Goal: Check status: Check status

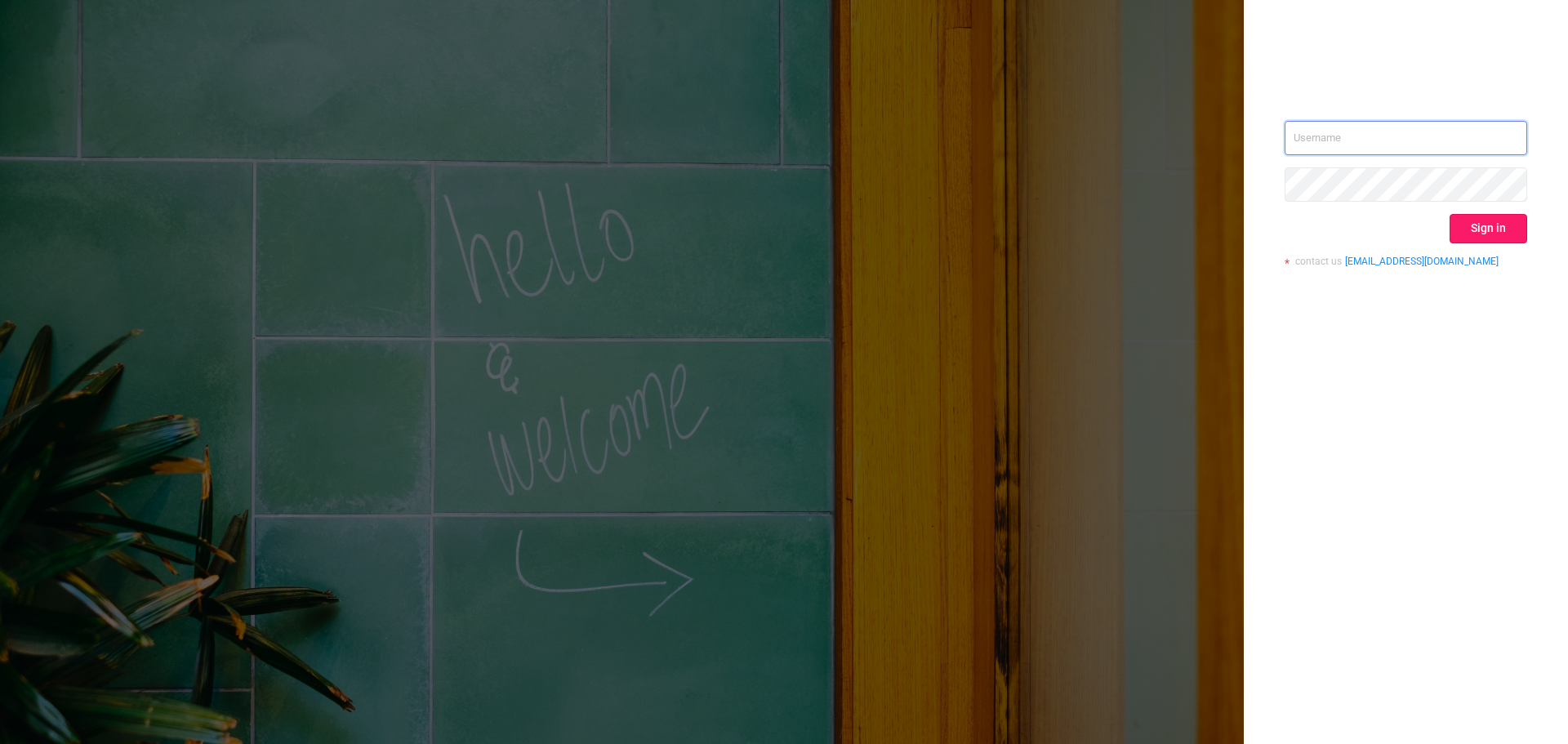
type input "[EMAIL_ADDRESS][DOMAIN_NAME]"
click at [1494, 240] on button "Sign in" at bounding box center [1488, 229] width 77 height 30
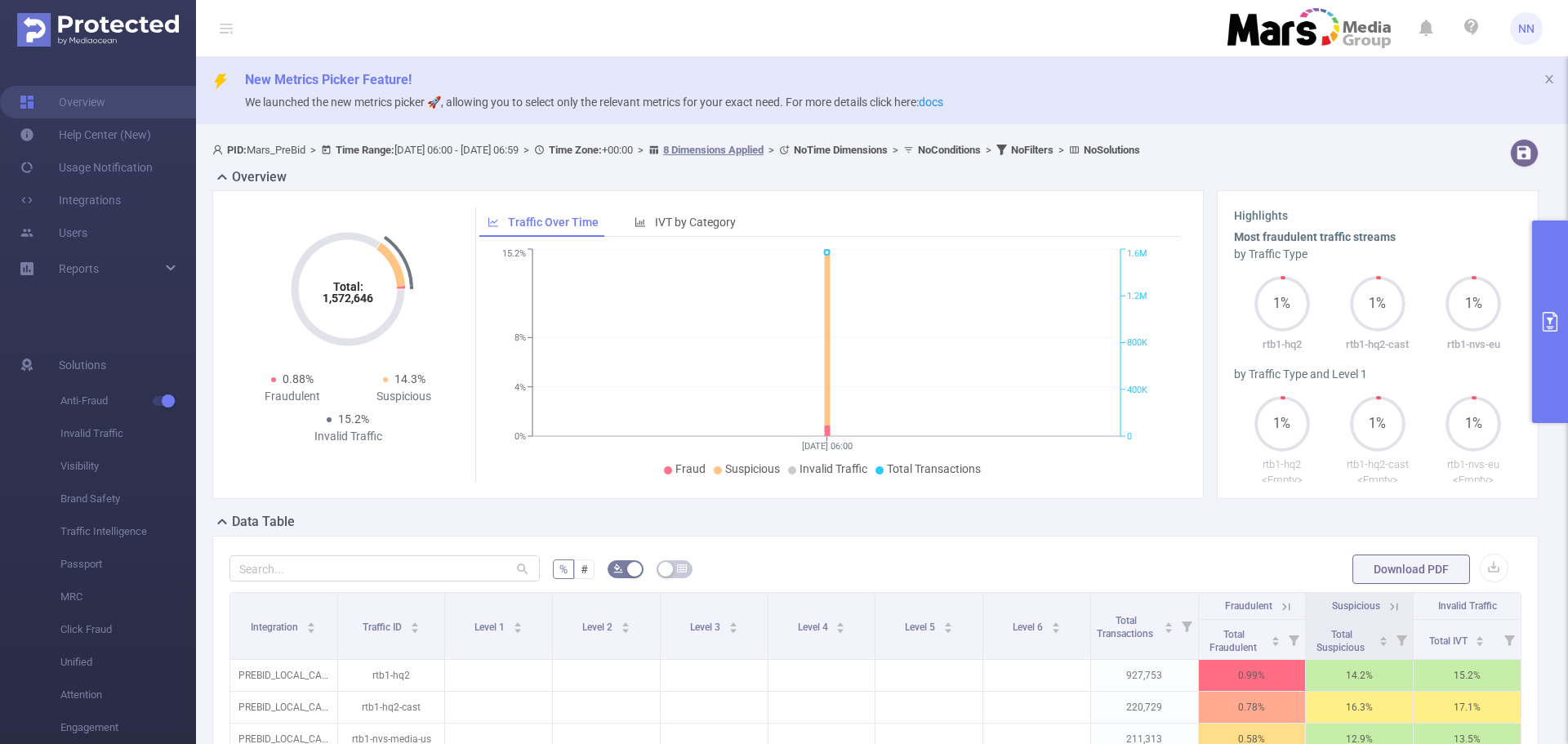
click at [1546, 305] on button "primary" at bounding box center [1549, 322] width 36 height 203
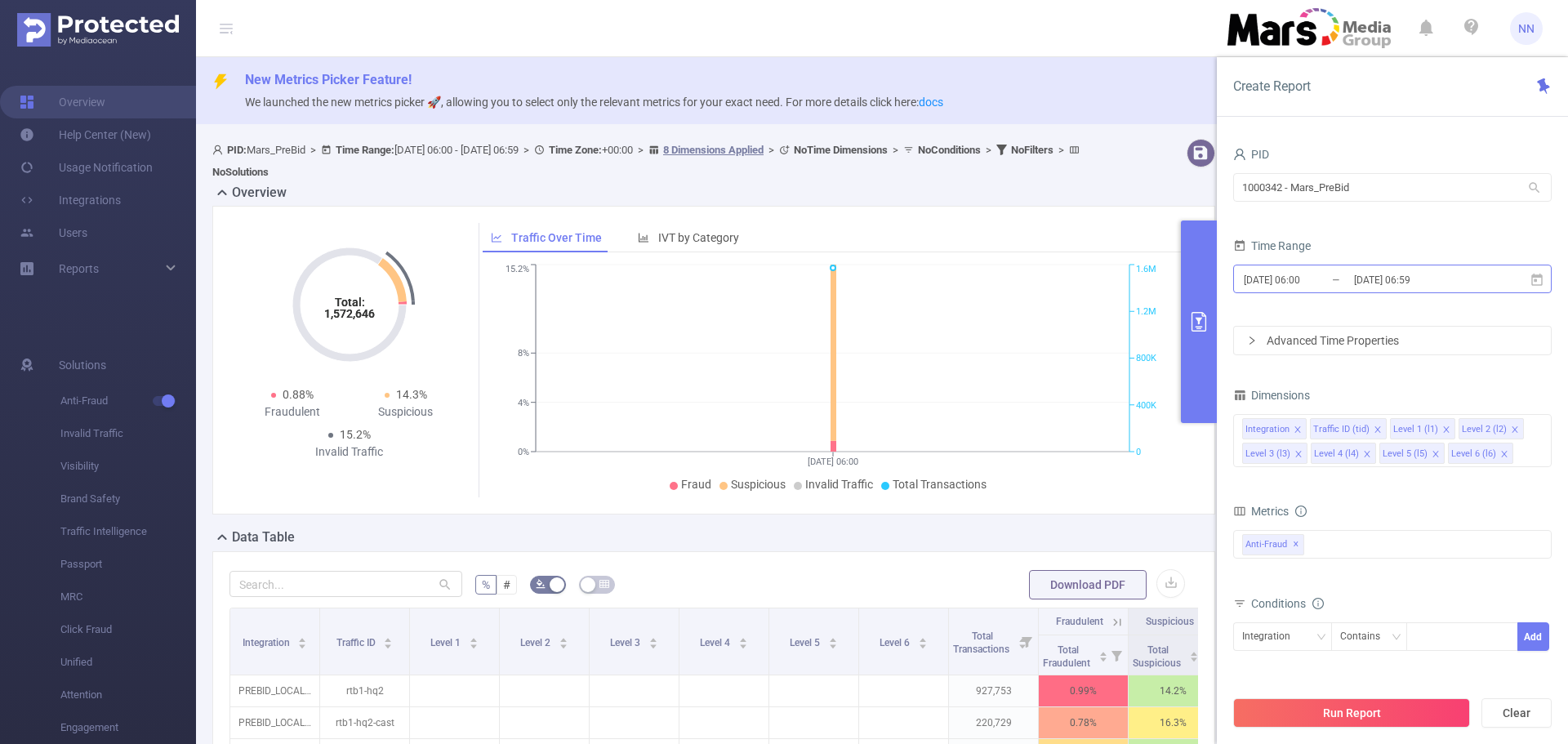
click at [1466, 286] on input "[DATE] 06:59" at bounding box center [1418, 280] width 132 height 22
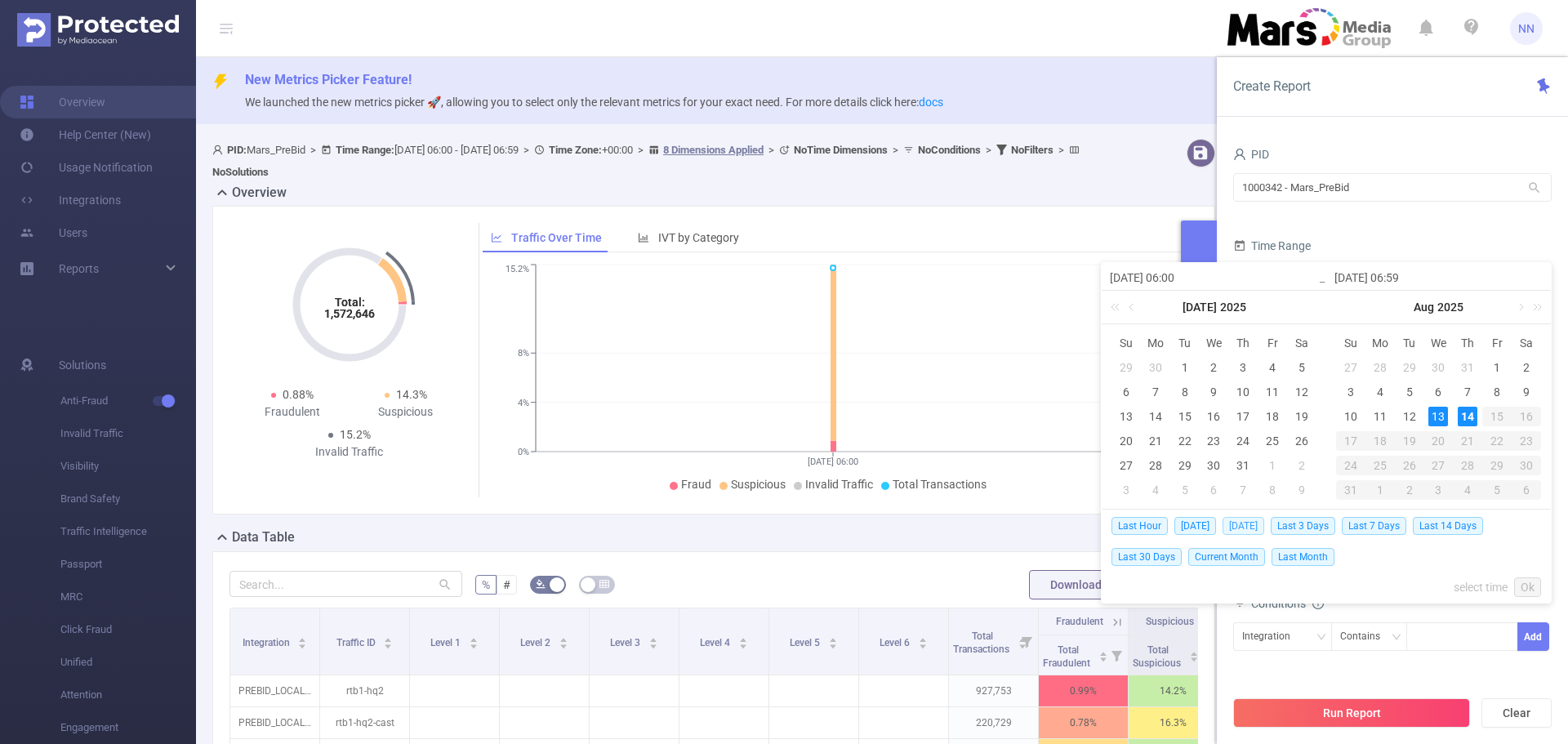
click at [1264, 527] on span "[DATE]" at bounding box center [1243, 525] width 42 height 18
type input "[DATE] 00:00"
type input "[DATE] 23:59"
click at [1268, 527] on div "Total Fraudulent Bot/Virus Hostile Tools Tunneled Traffic Non Malicious Bots Vi…" at bounding box center [1392, 556] width 318 height 58
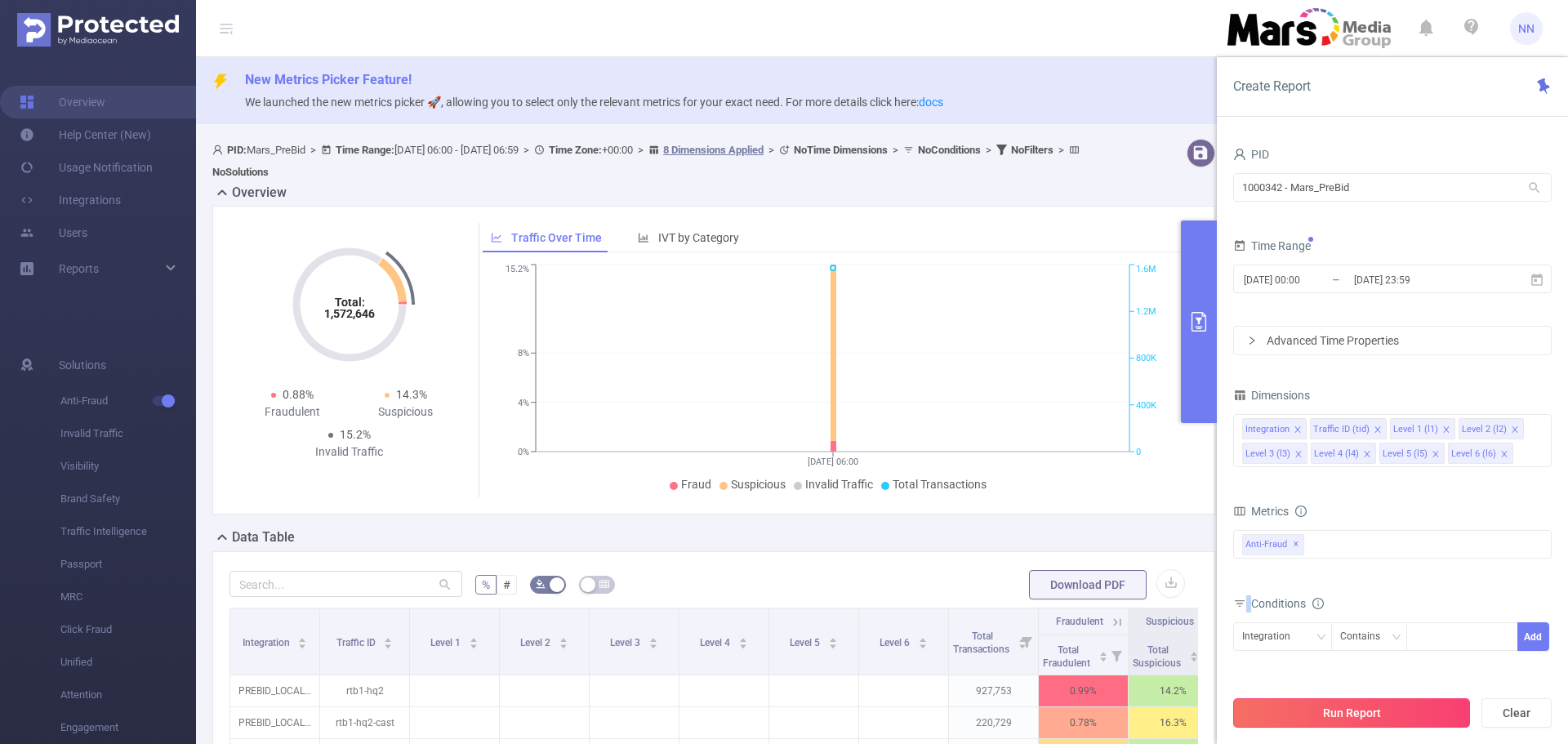
click at [1321, 708] on button "Run Report" at bounding box center [1351, 713] width 237 height 30
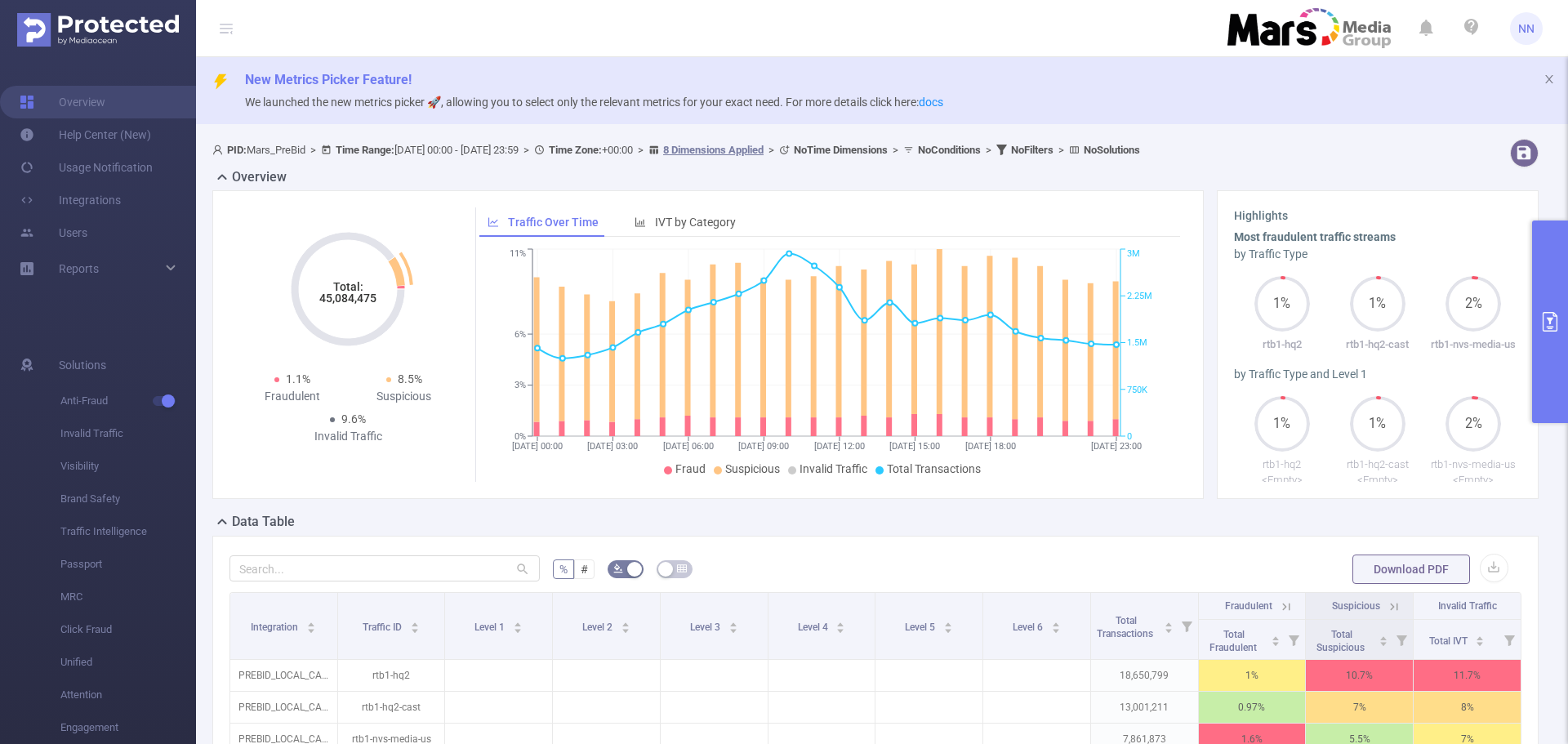
click at [341, 303] on tspan "45,084,475" at bounding box center [347, 298] width 57 height 13
copy tspan "45,084,475"
click at [1549, 307] on button "primary" at bounding box center [1549, 322] width 36 height 203
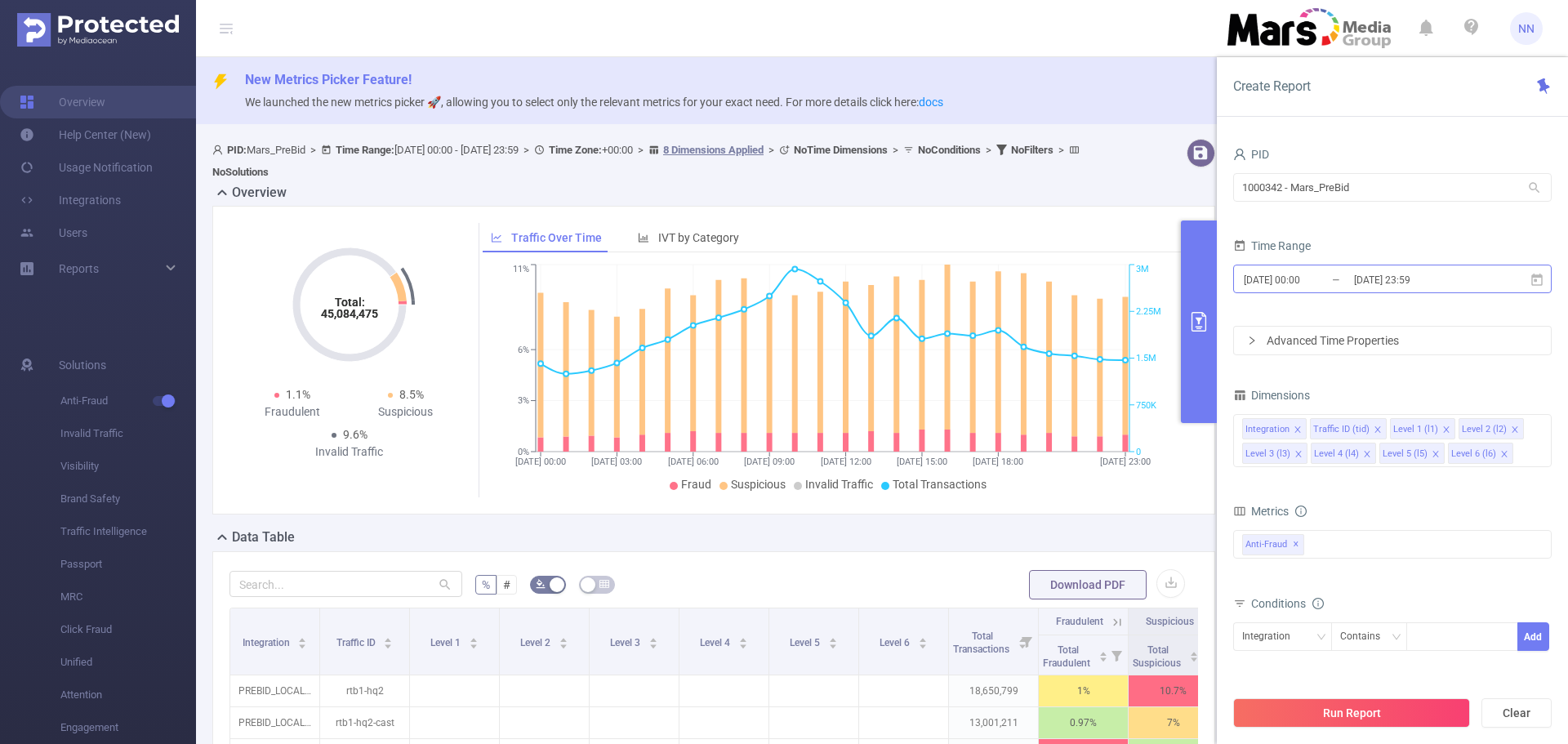
click at [1334, 275] on input "[DATE] 00:00" at bounding box center [1308, 280] width 132 height 22
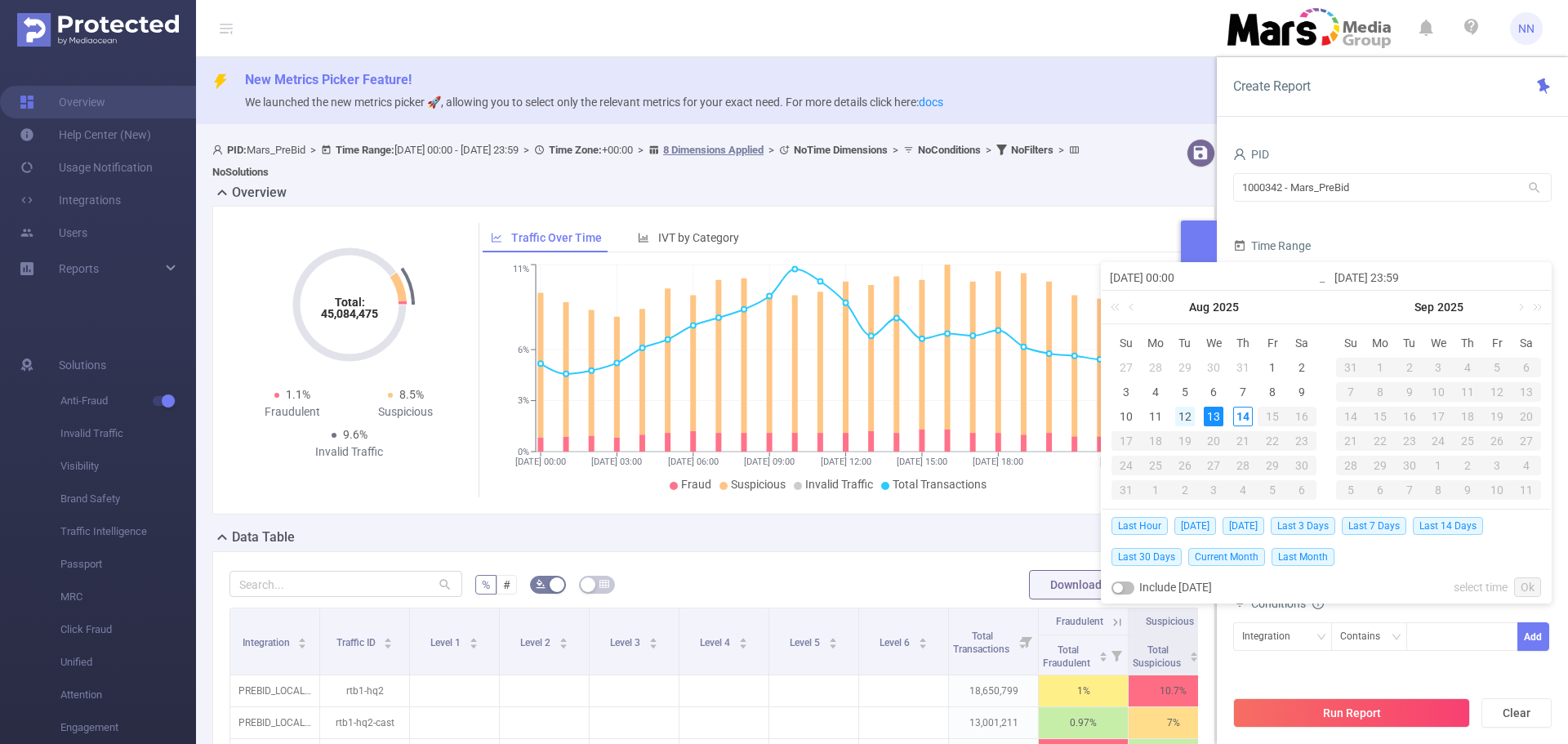
click at [1186, 417] on div "12" at bounding box center [1184, 416] width 20 height 20
type input "[DATE] 00:00"
type input "[DATE] 23:59"
type input "[DATE] 00:00"
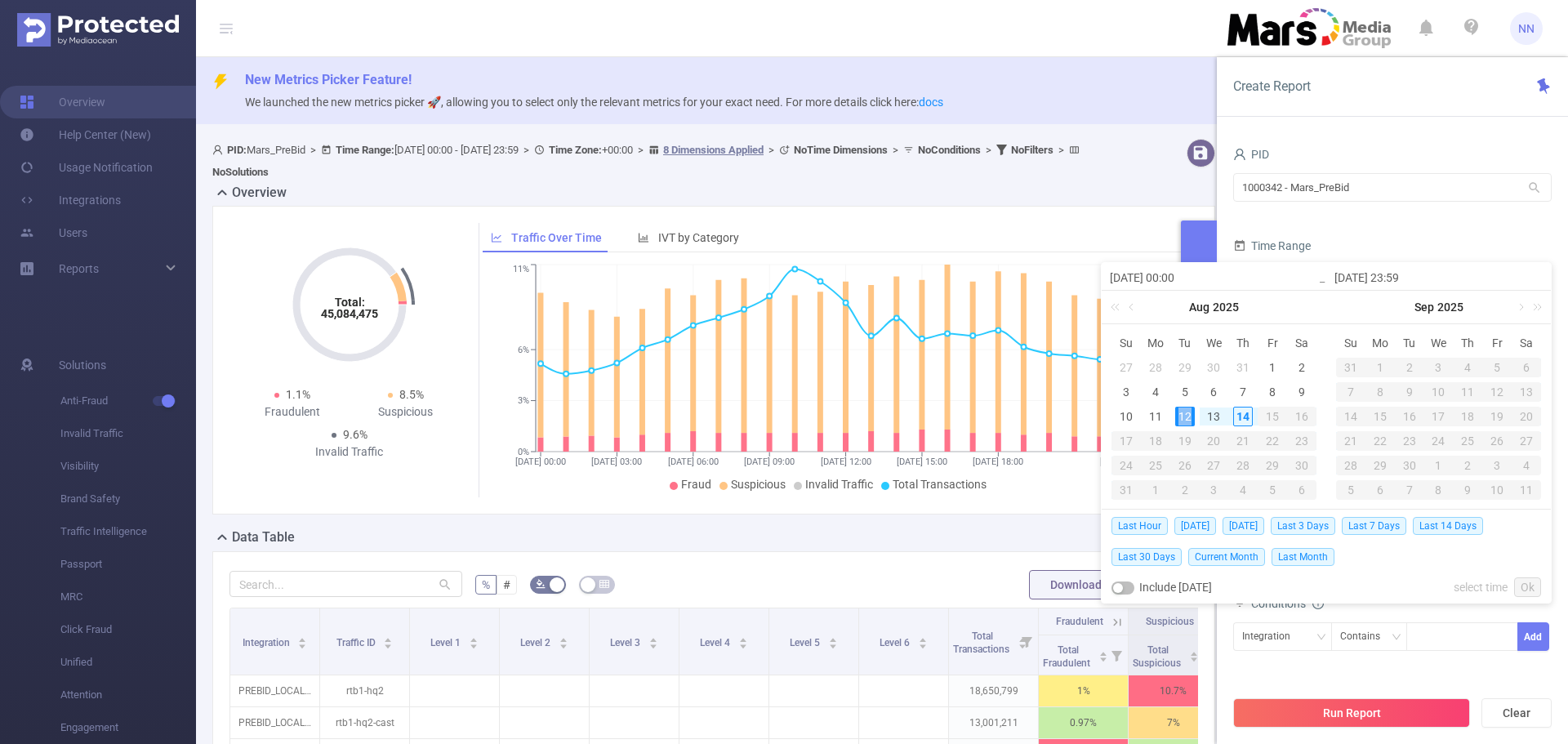
type input "[DATE] 23:59"
click at [1517, 583] on link "Ok" at bounding box center [1527, 587] width 27 height 20
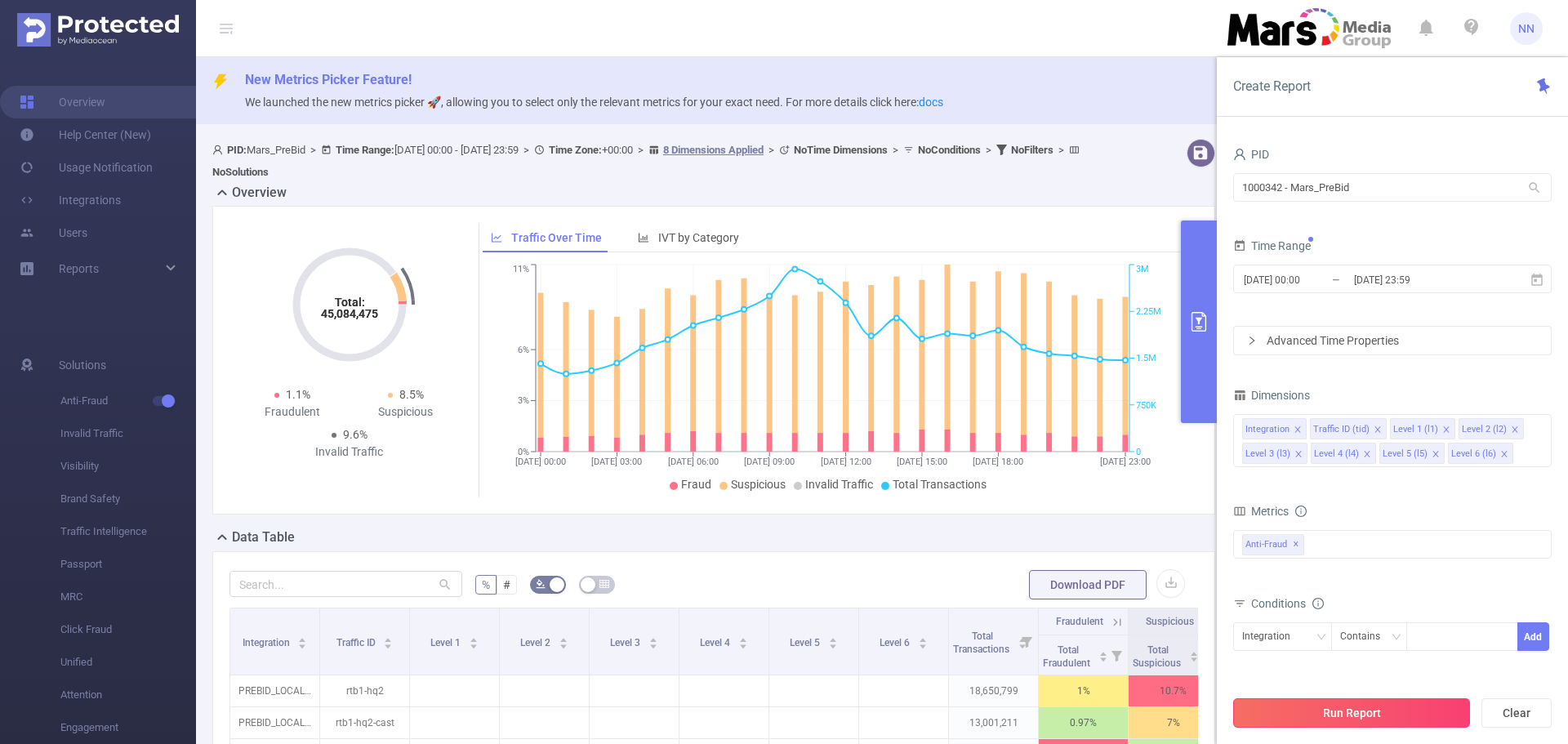
click at [1375, 725] on button "Run Report" at bounding box center [1351, 713] width 237 height 30
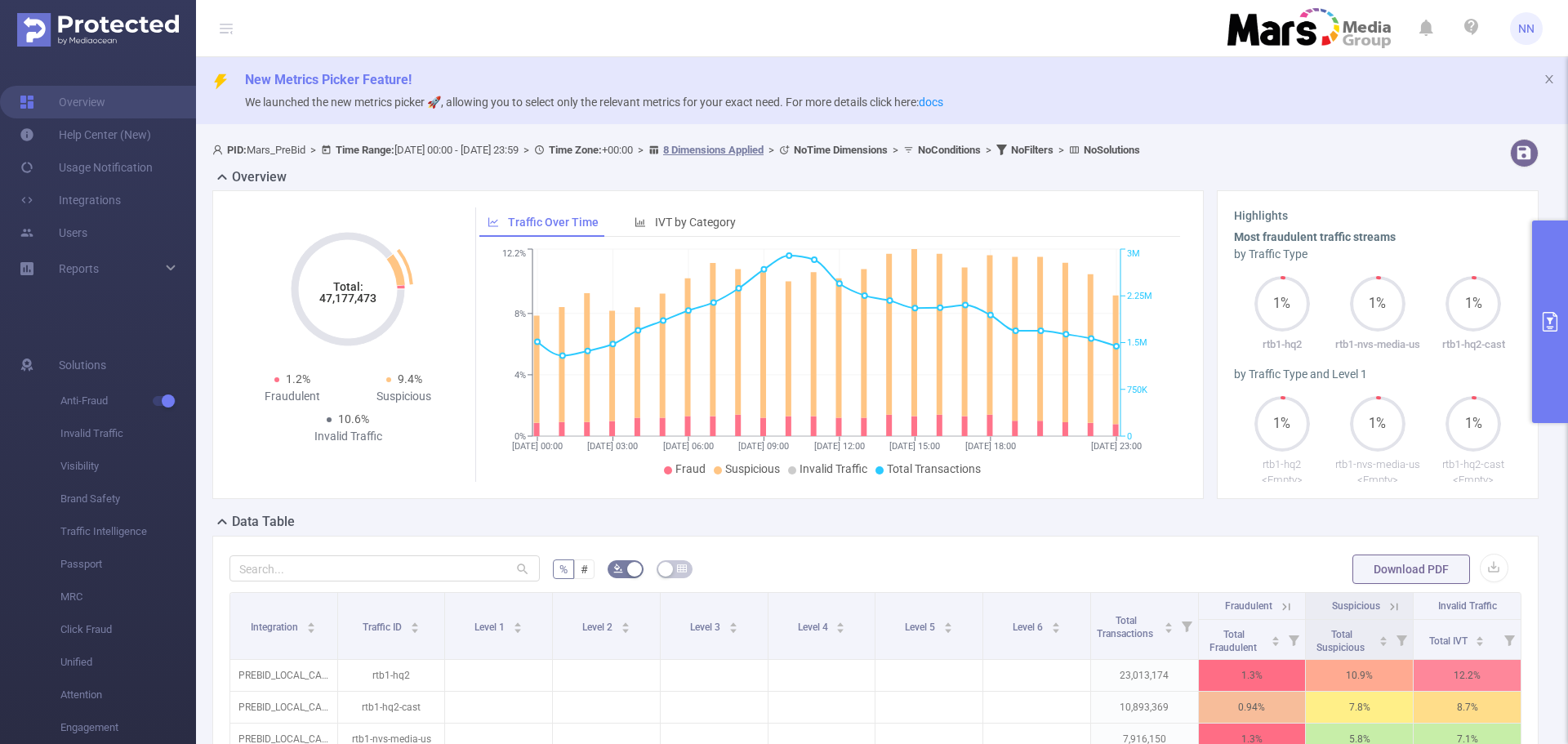
click at [364, 302] on tspan "47,177,473" at bounding box center [347, 298] width 57 height 13
copy tspan "47,177,473"
click at [1565, 286] on button "primary" at bounding box center [1549, 322] width 36 height 203
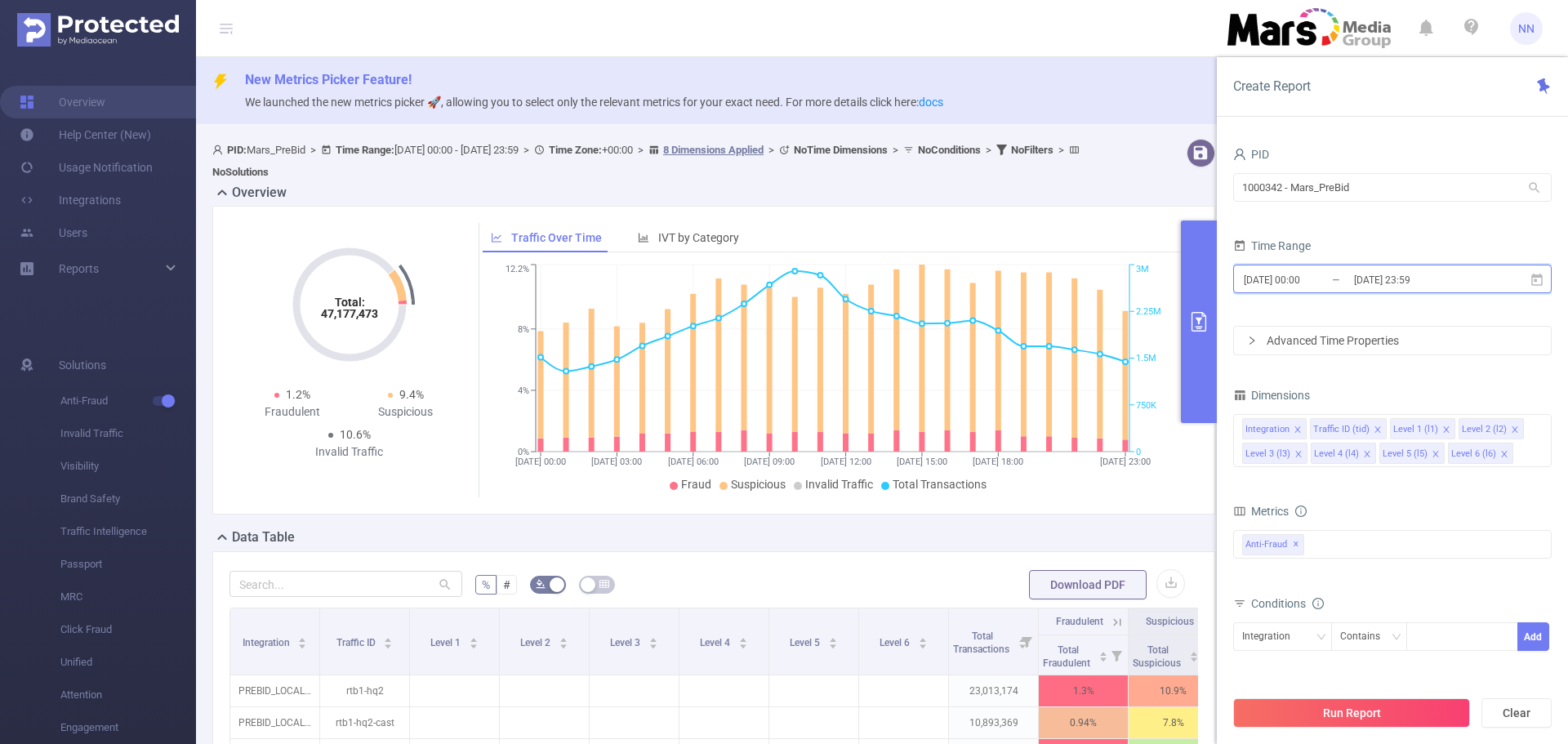
click at [1366, 291] on span "[DATE] 00:00 _ [DATE] 23:59" at bounding box center [1392, 278] width 318 height 29
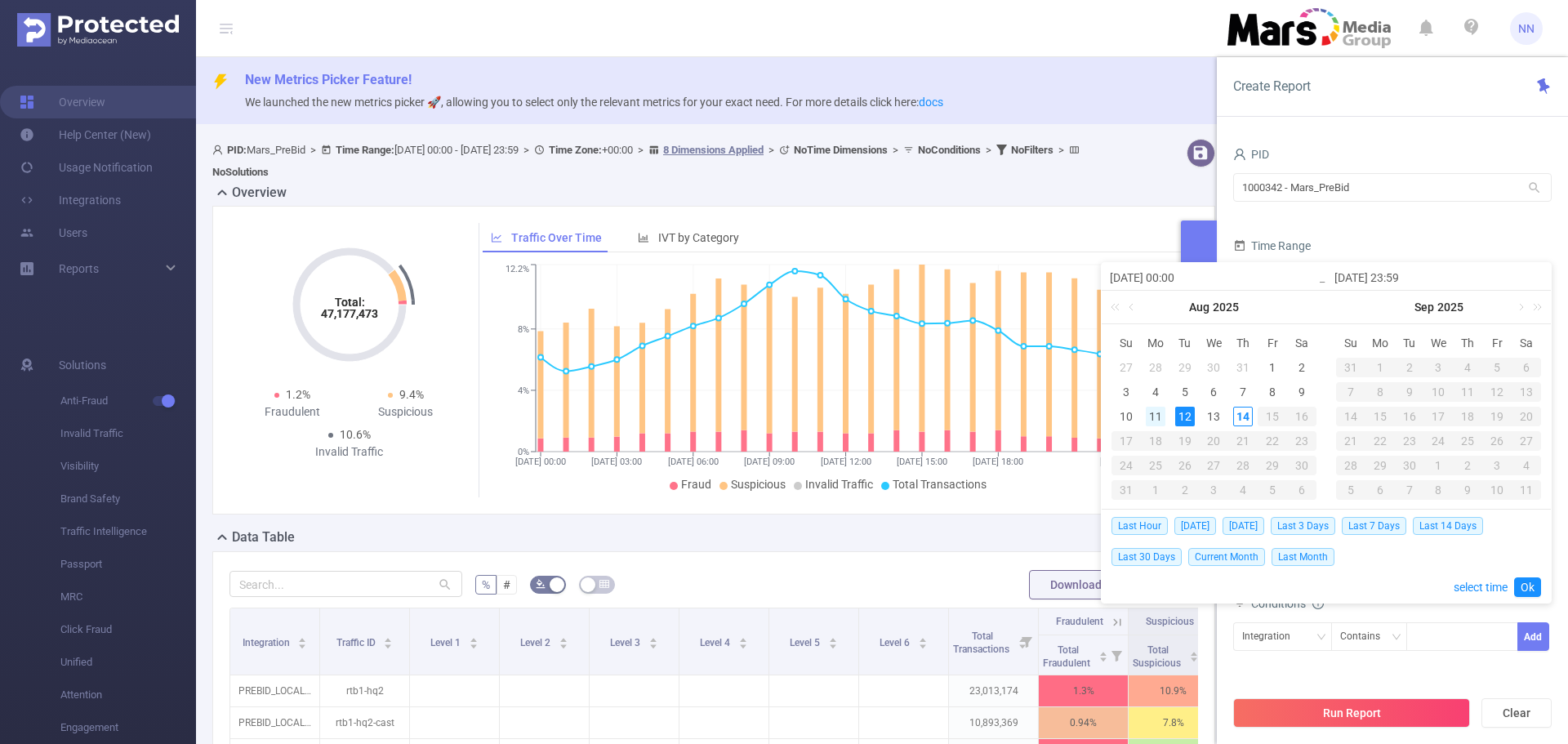
click at [1157, 421] on div "11" at bounding box center [1156, 416] width 20 height 20
type input "[DATE] 00:00"
type input "[DATE] 23:59"
type input "[DATE] 00:00"
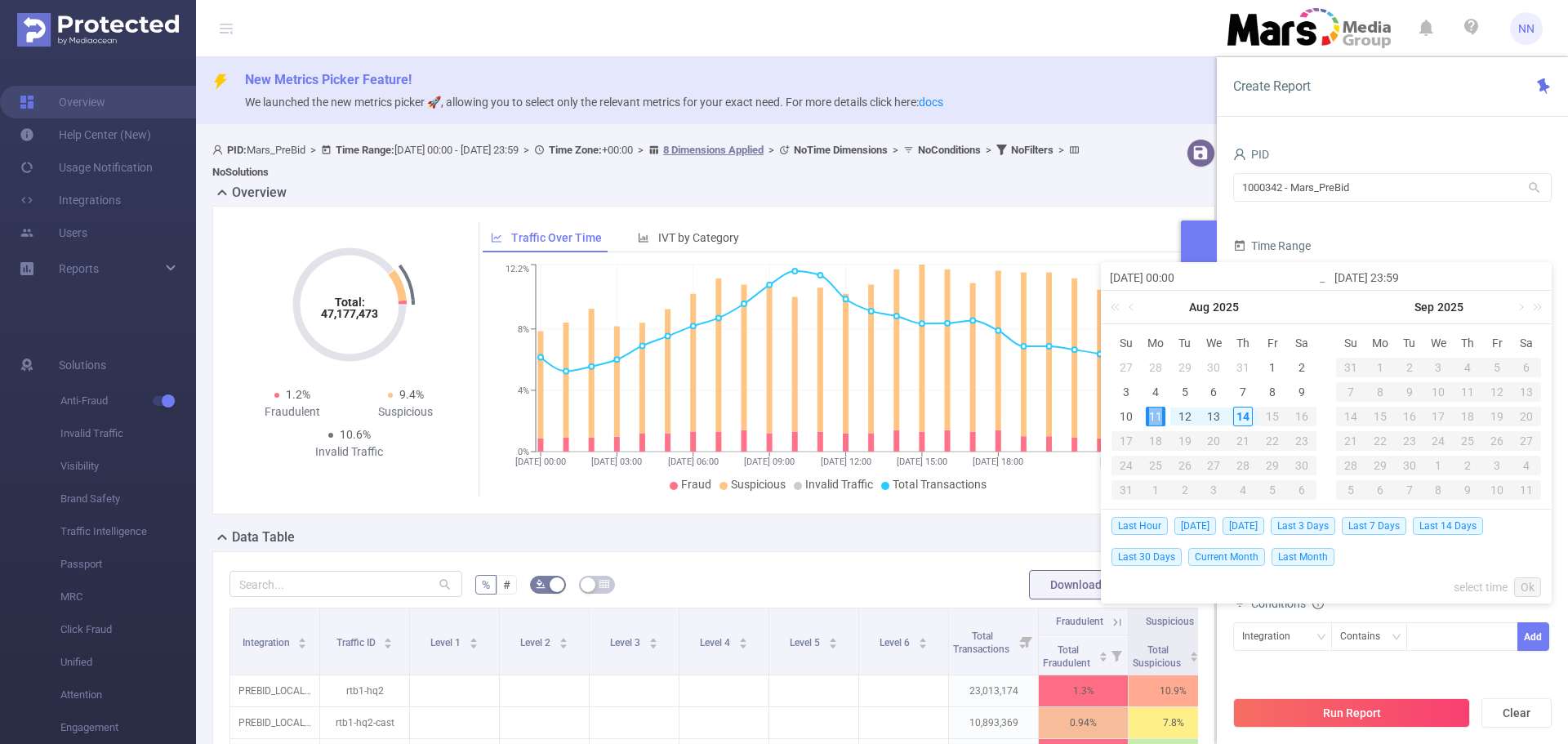
type input "[DATE] 23:59"
click at [1523, 593] on link "Ok" at bounding box center [1527, 587] width 27 height 20
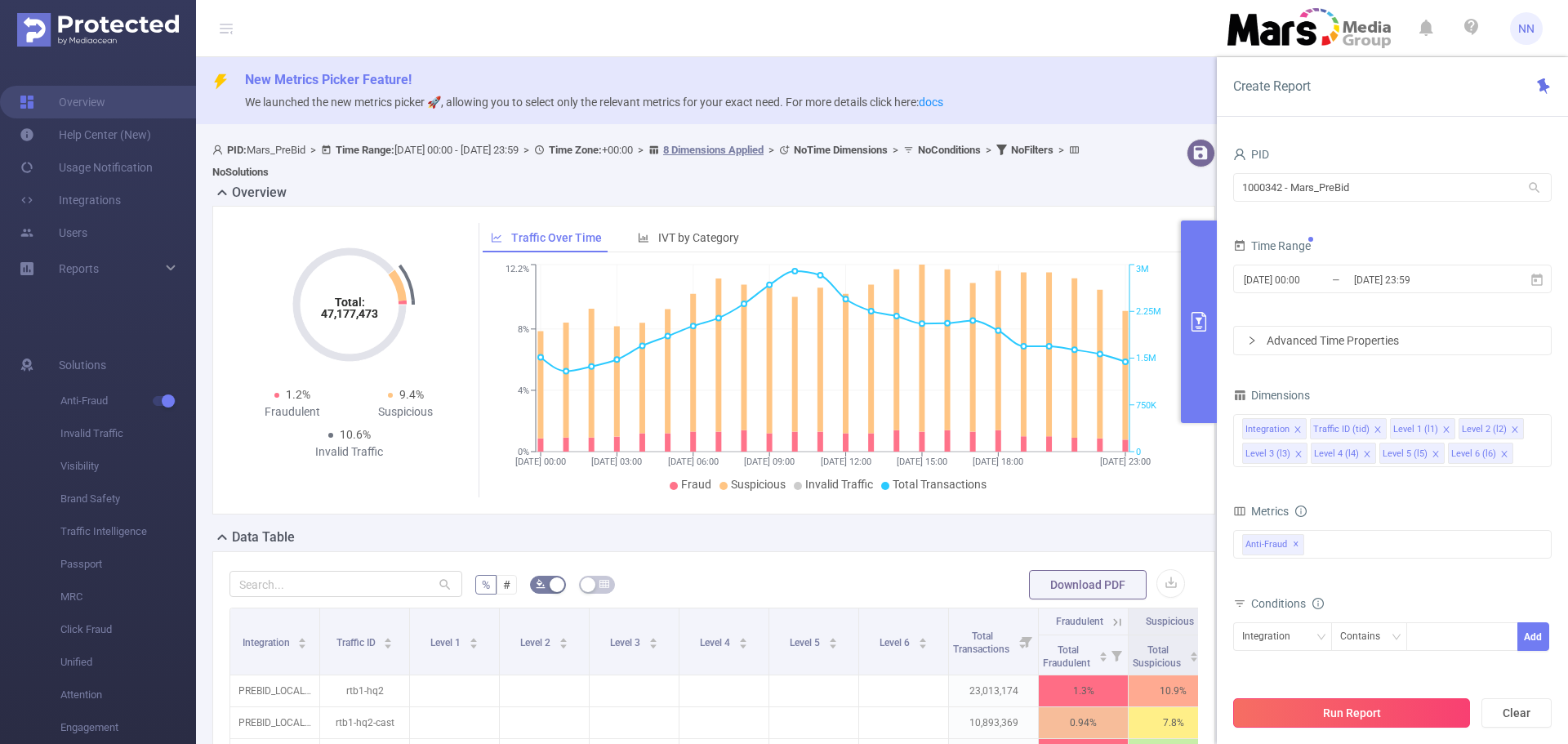
click at [1439, 710] on button "Run Report" at bounding box center [1351, 713] width 237 height 30
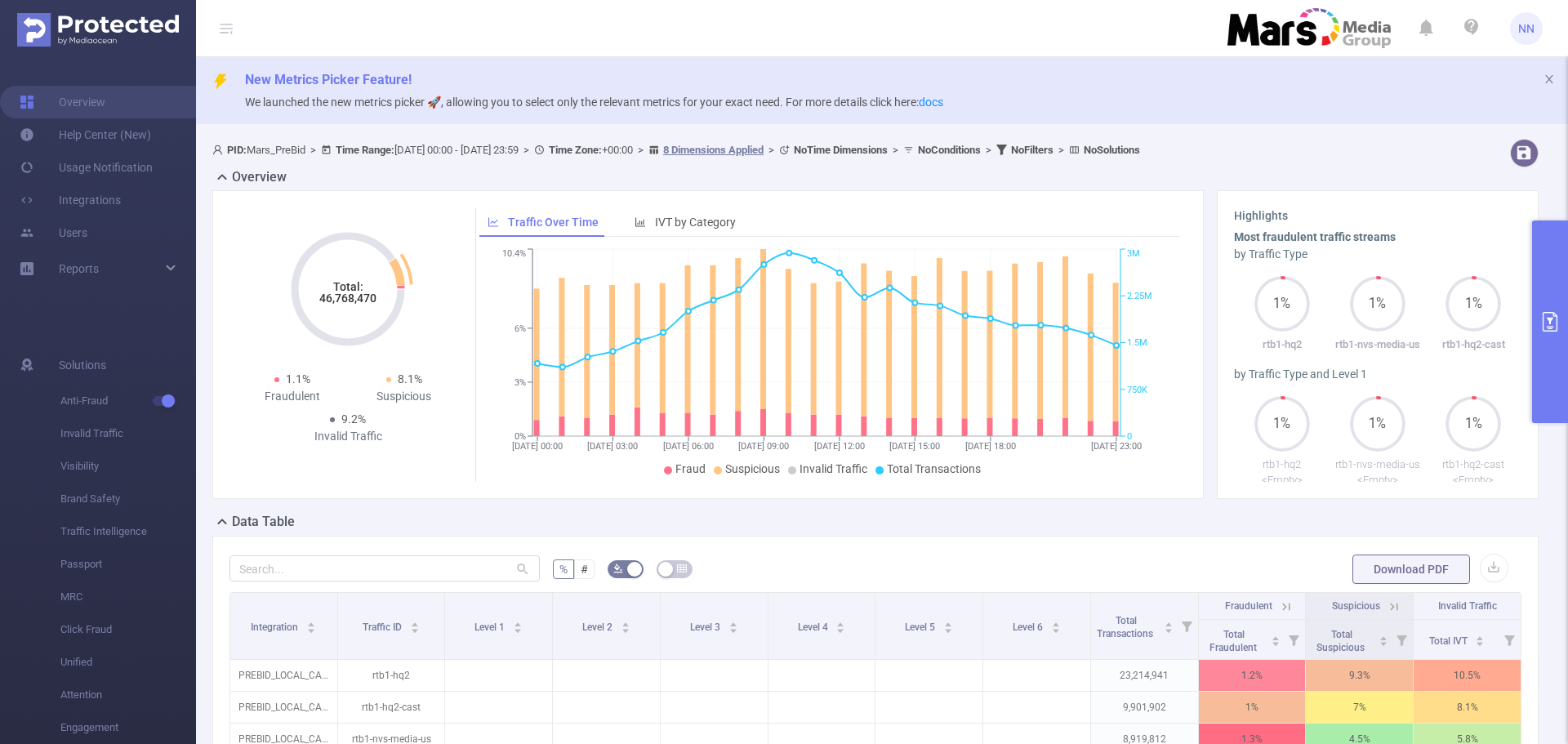
click at [337, 304] on tspan "46,768,470" at bounding box center [347, 298] width 57 height 13
copy tspan "46,768,470"
click at [1562, 299] on button "primary" at bounding box center [1549, 322] width 36 height 203
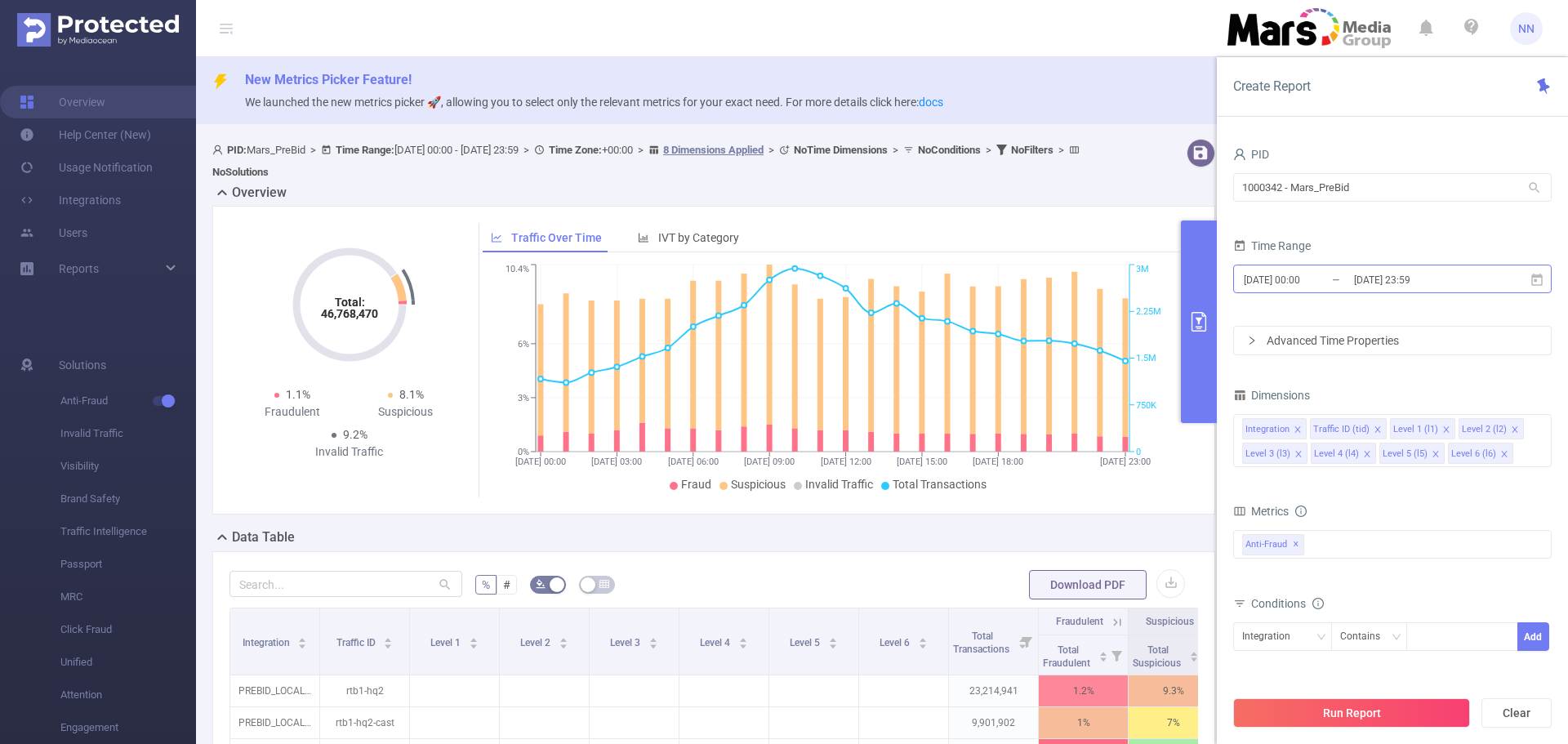
click at [1372, 280] on input "[DATE] 23:59" at bounding box center [1418, 280] width 132 height 22
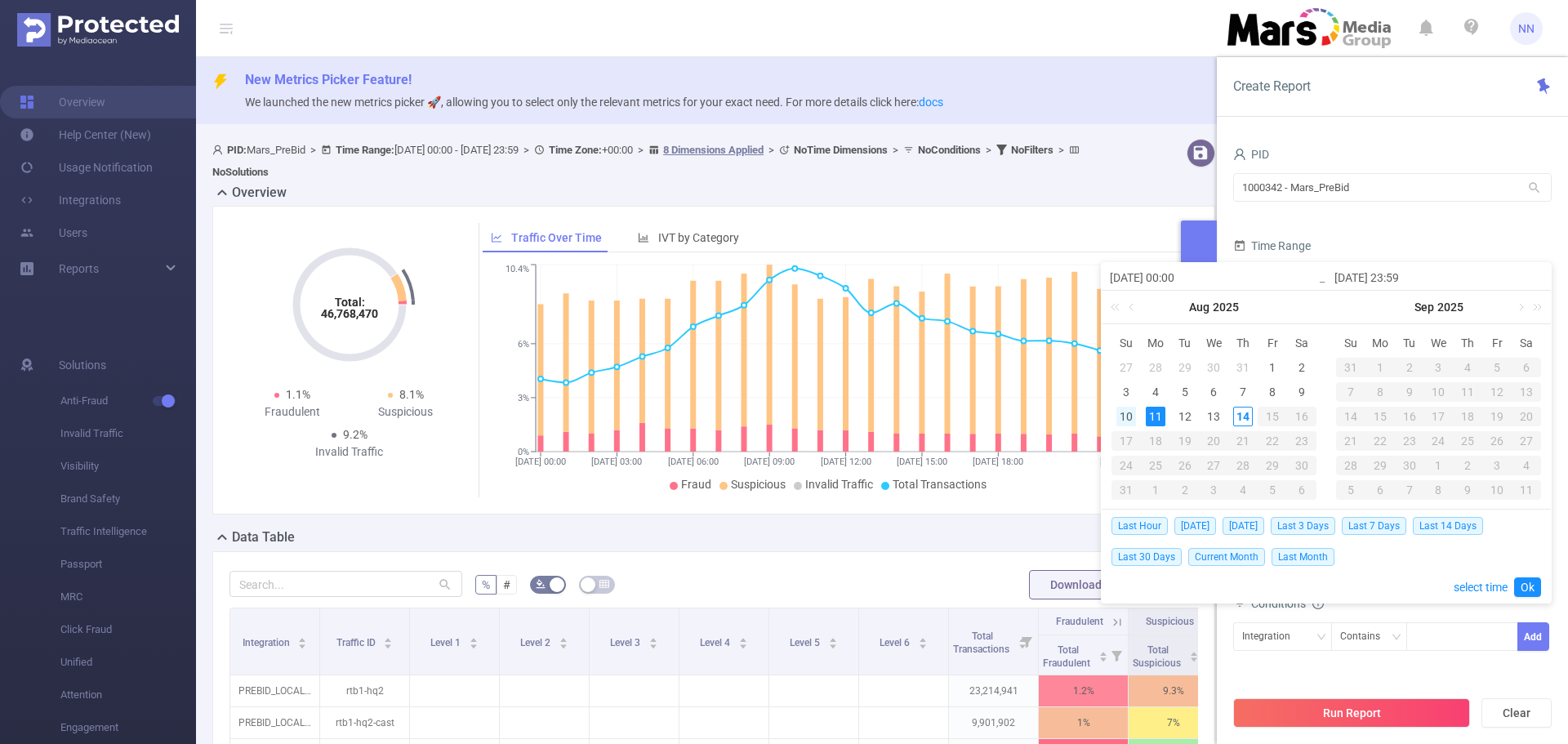
click at [1126, 420] on div "10" at bounding box center [1126, 416] width 20 height 20
type input "[DATE] 00:00"
type input "[DATE] 23:59"
type input "[DATE] 00:00"
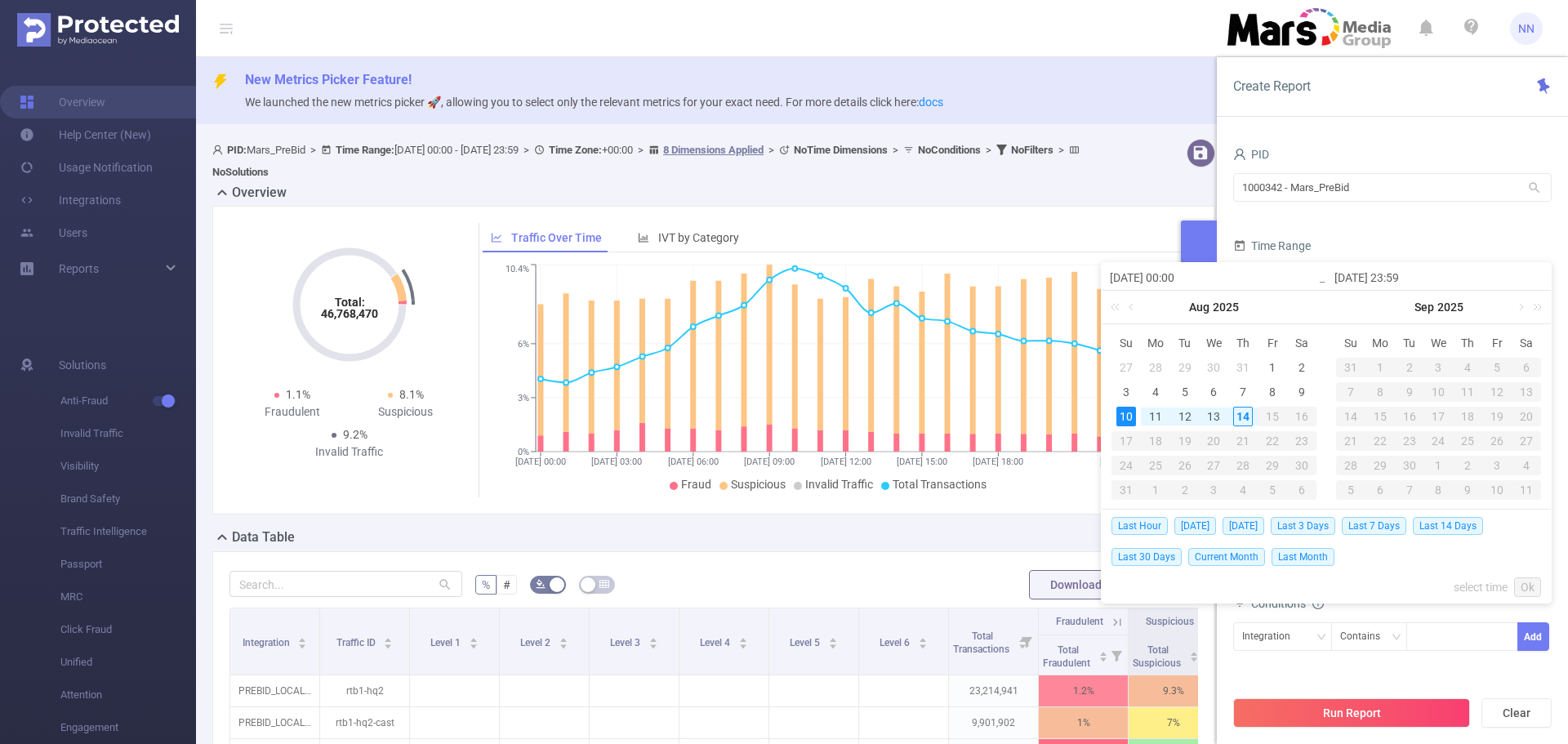
type input "[DATE] 23:59"
click at [1528, 593] on link "Ok" at bounding box center [1527, 587] width 27 height 20
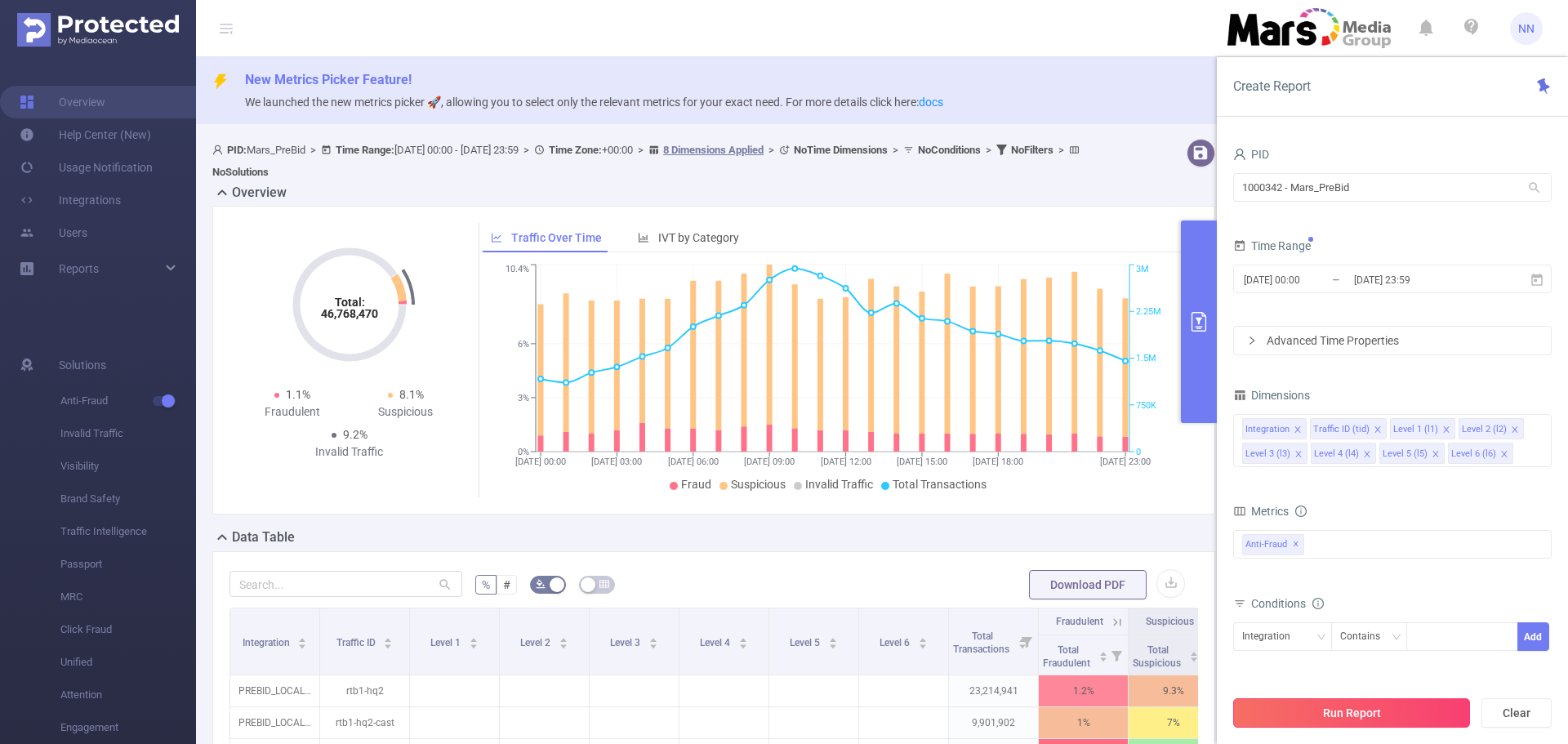
click at [1403, 709] on button "Run Report" at bounding box center [1351, 713] width 237 height 30
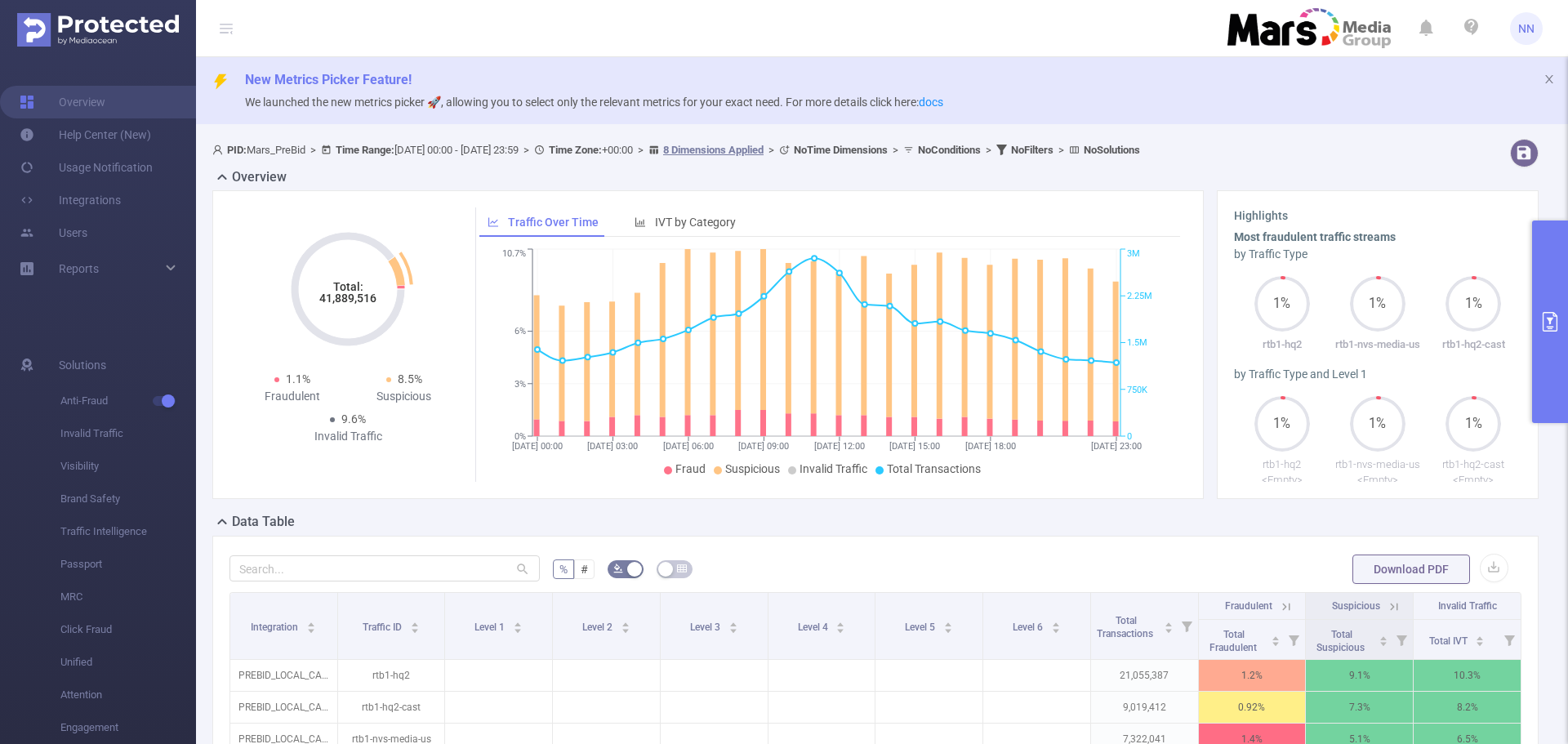
click at [361, 301] on tspan "41,889,516" at bounding box center [347, 298] width 57 height 13
copy tspan "41,889,516"
click at [1544, 296] on button "primary" at bounding box center [1549, 322] width 36 height 203
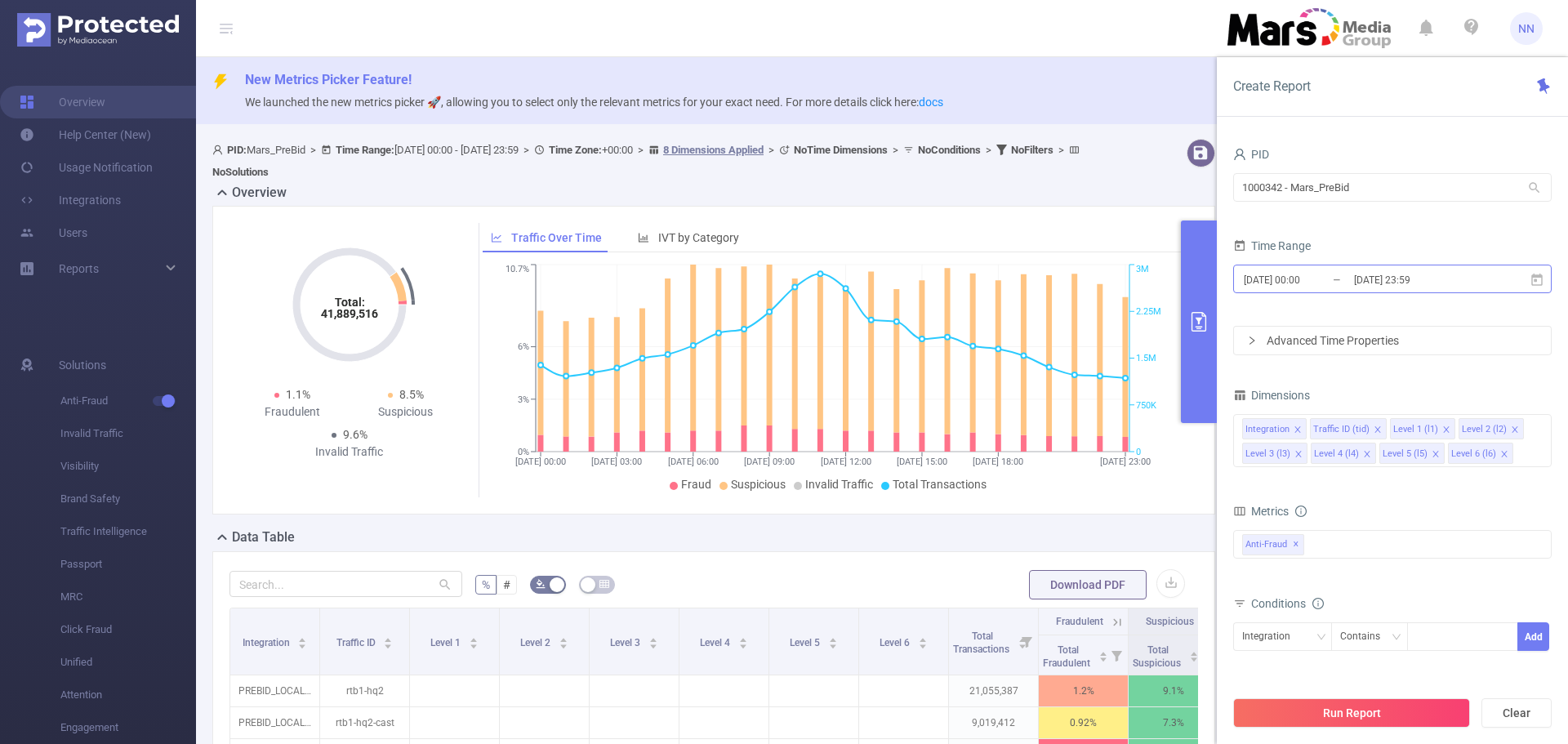
click at [1339, 285] on input "[DATE] 00:00" at bounding box center [1308, 280] width 132 height 22
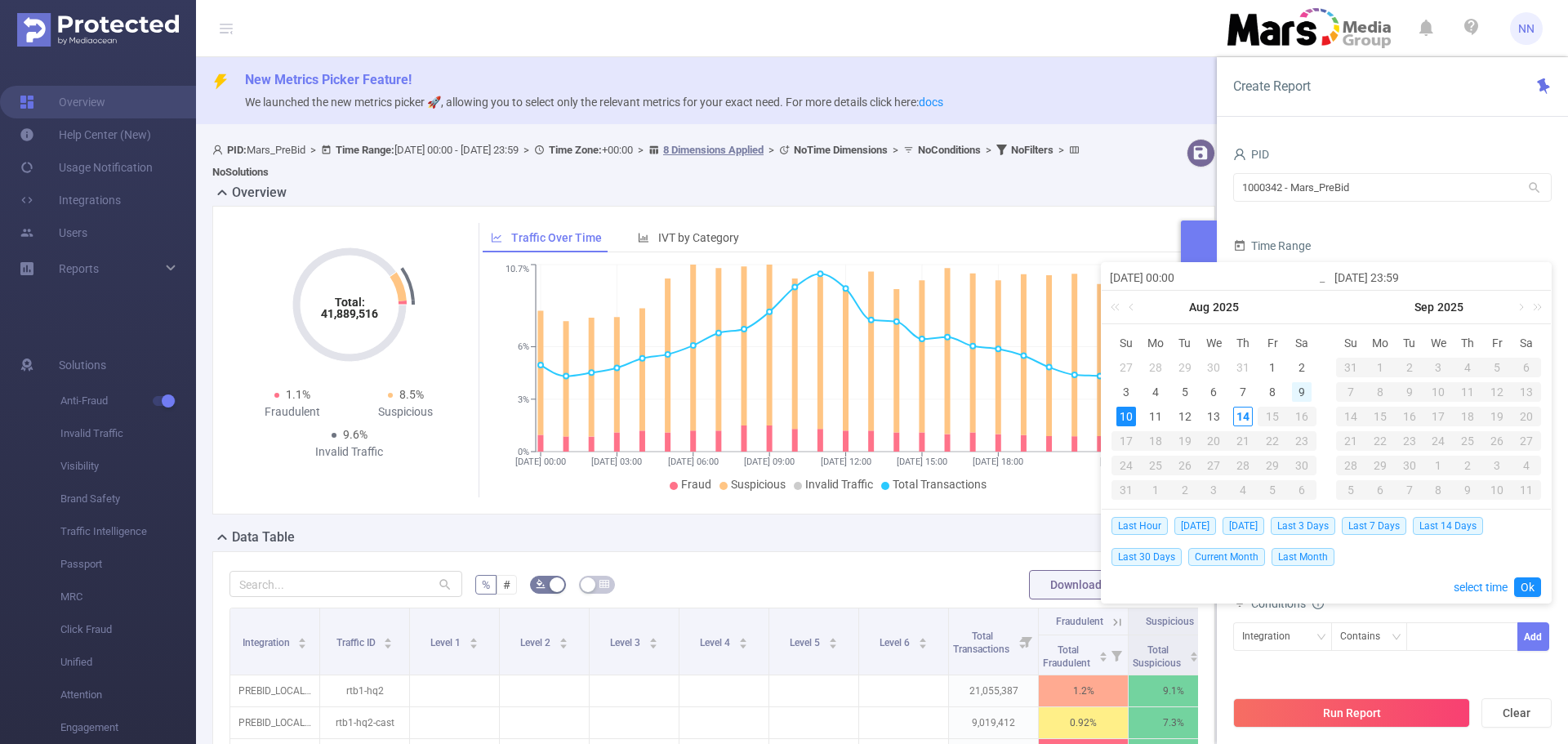
click at [1294, 392] on div "9" at bounding box center [1302, 391] width 20 height 20
type input "[DATE] 00:00"
type input "[DATE] 23:59"
type input "[DATE] 00:00"
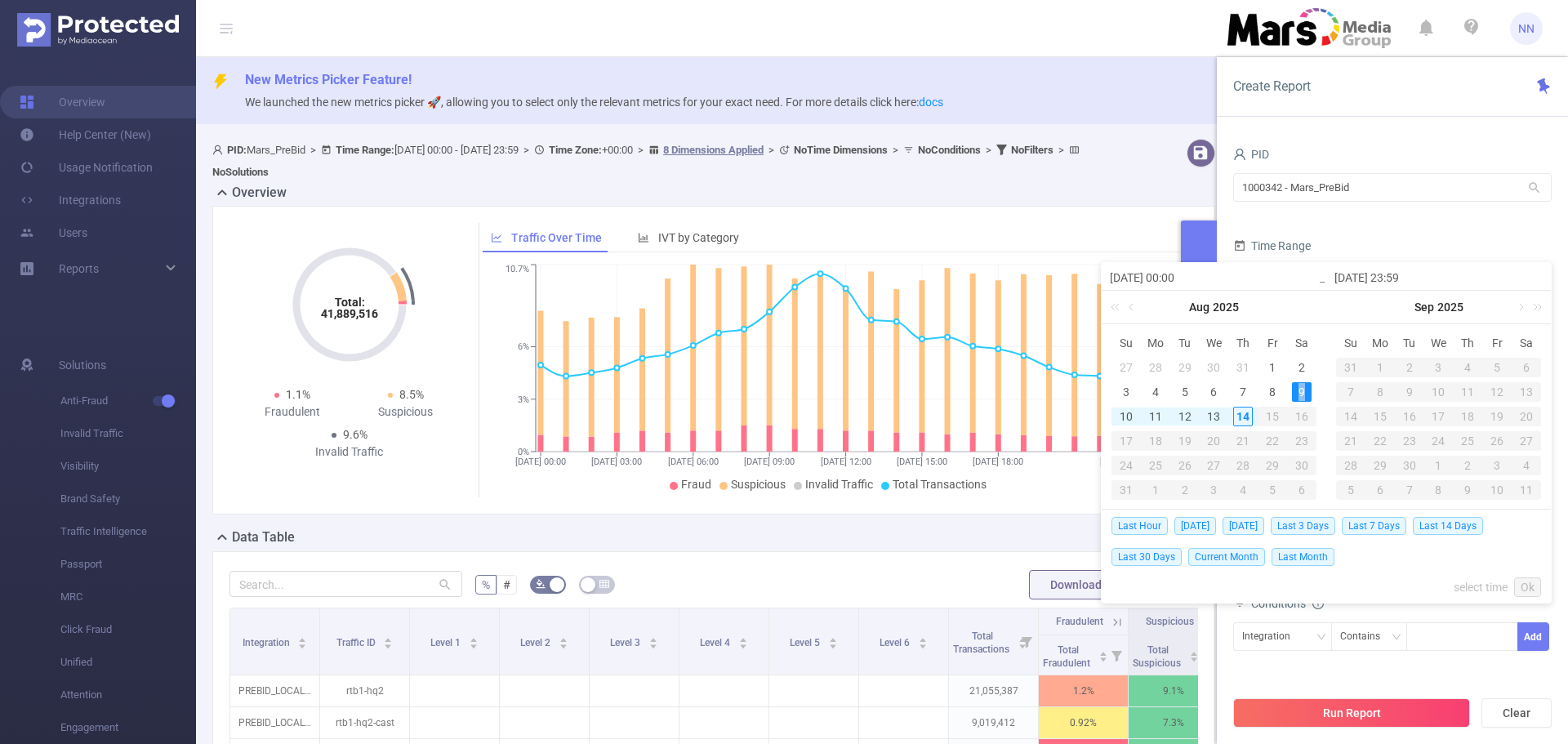
type input "[DATE] 23:59"
click at [1526, 590] on link "Ok" at bounding box center [1527, 587] width 27 height 20
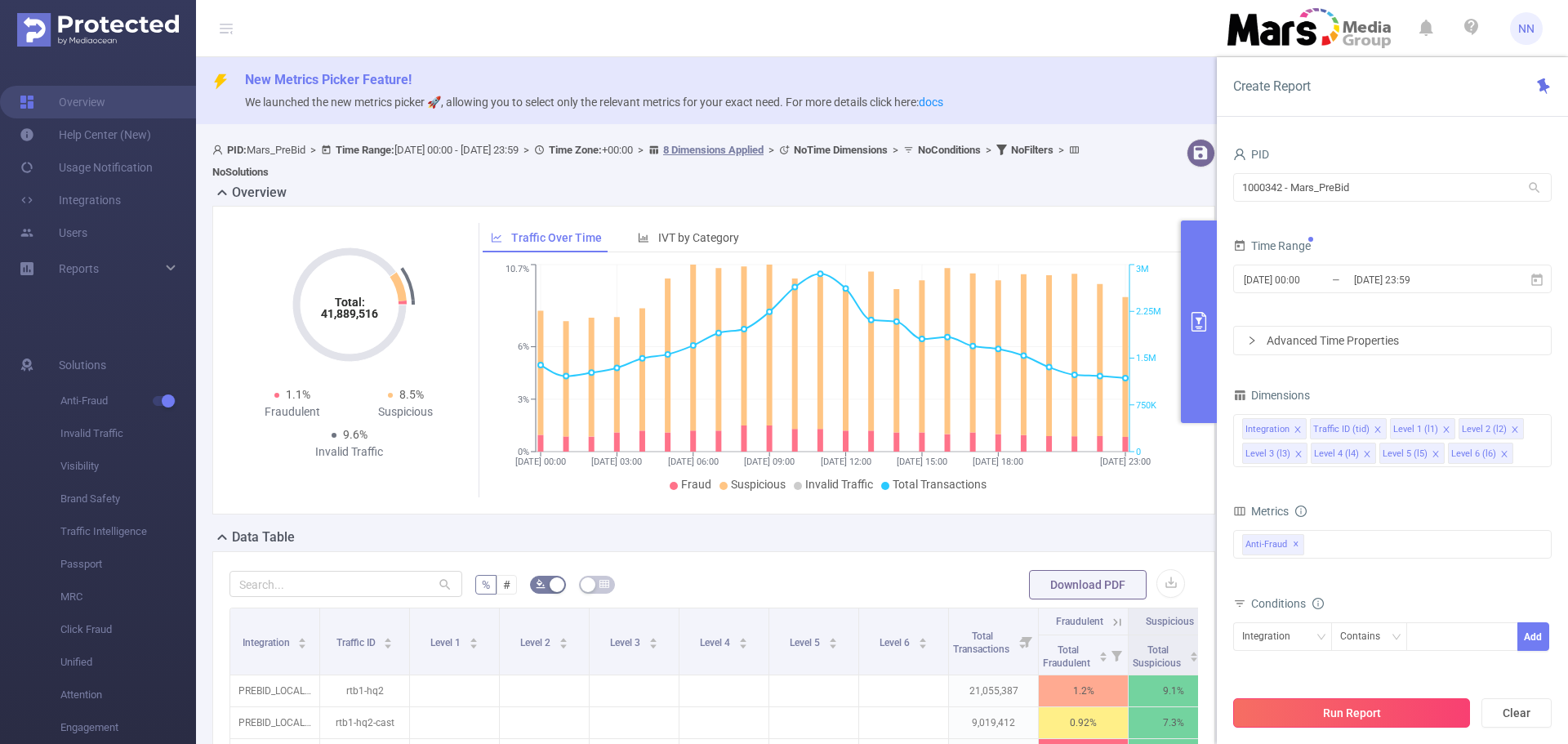
click at [1413, 701] on button "Run Report" at bounding box center [1351, 713] width 237 height 30
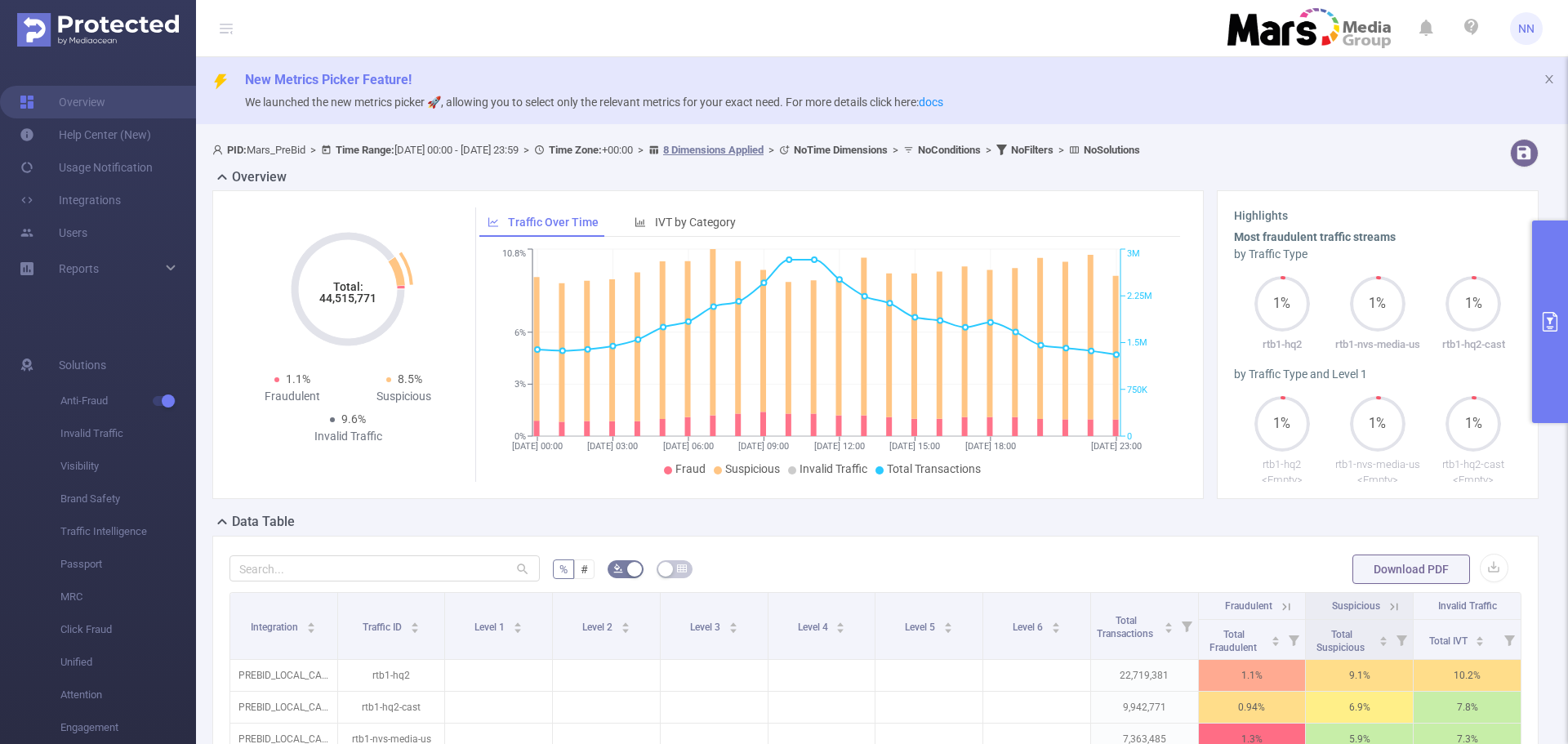
click at [346, 299] on tspan "44,515,771" at bounding box center [347, 298] width 57 height 13
copy tspan "44,515,771"
click at [1538, 31] on span "NN" at bounding box center [1526, 28] width 33 height 33
click at [1425, 119] on link "Logout" at bounding box center [1453, 130] width 180 height 23
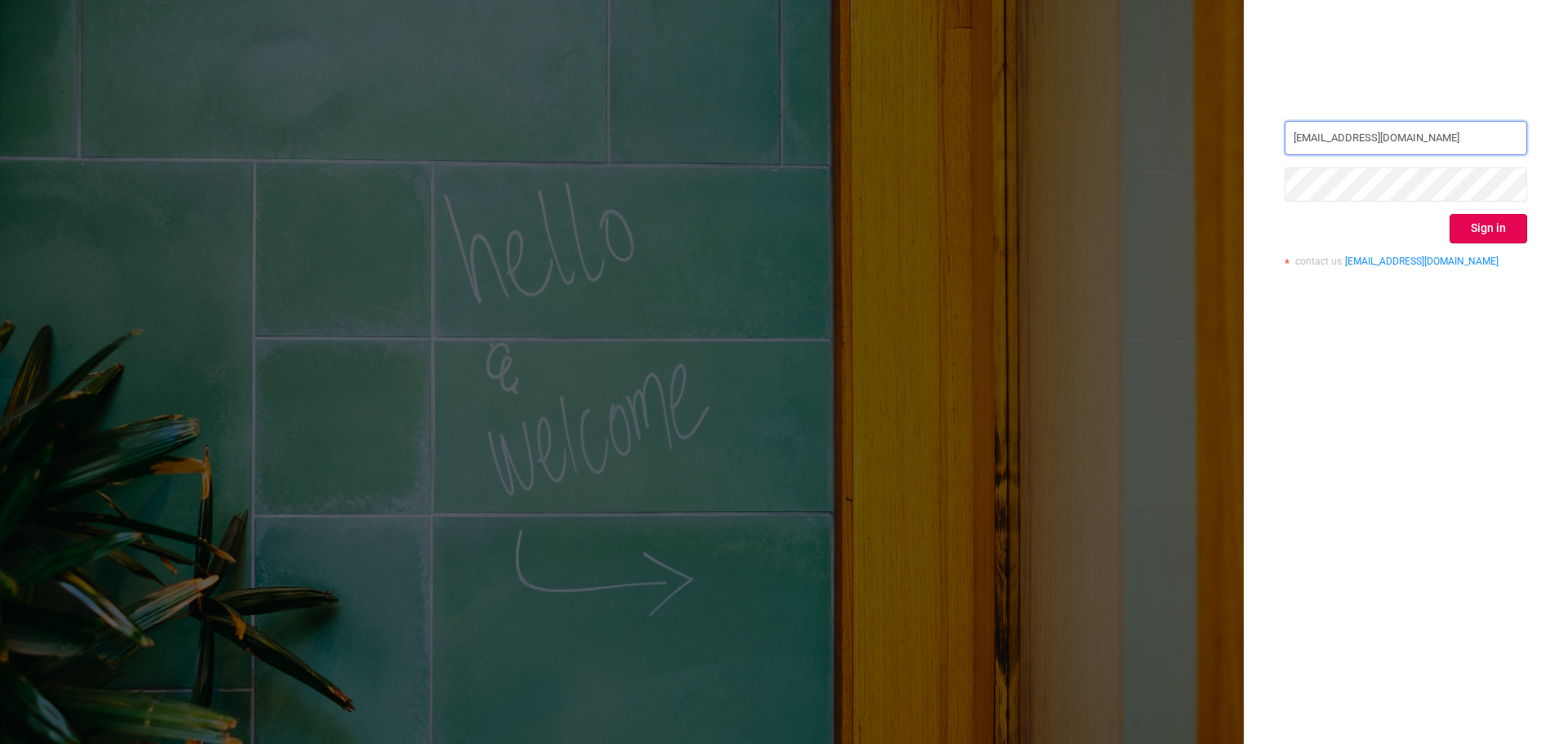
click at [1396, 144] on input "[EMAIL_ADDRESS][DOMAIN_NAME]" at bounding box center [1406, 138] width 242 height 34
type input "[EMAIL_ADDRESS][DOMAIN_NAME]"
click at [1494, 225] on button "Sign in" at bounding box center [1488, 229] width 77 height 30
